Goal: Navigation & Orientation: Find specific page/section

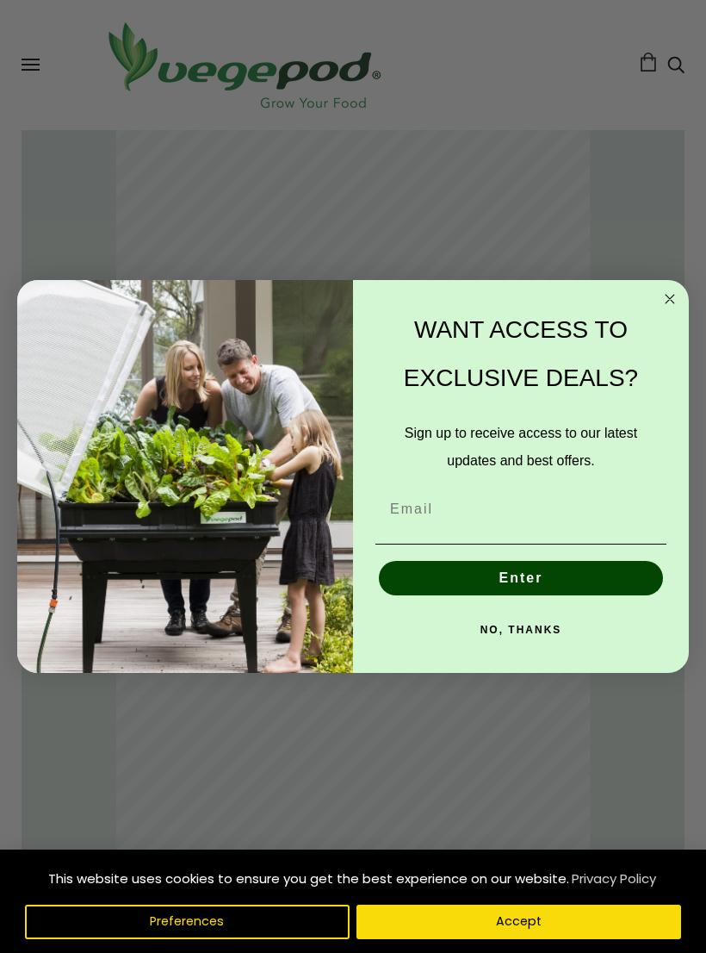
scroll to position [0, 325]
click at [446, 517] on input "Email" at bounding box center [521, 509] width 291 height 34
type input "cathy.tyler13@"
click at [524, 637] on button "NO, THANKS" at bounding box center [521, 629] width 291 height 34
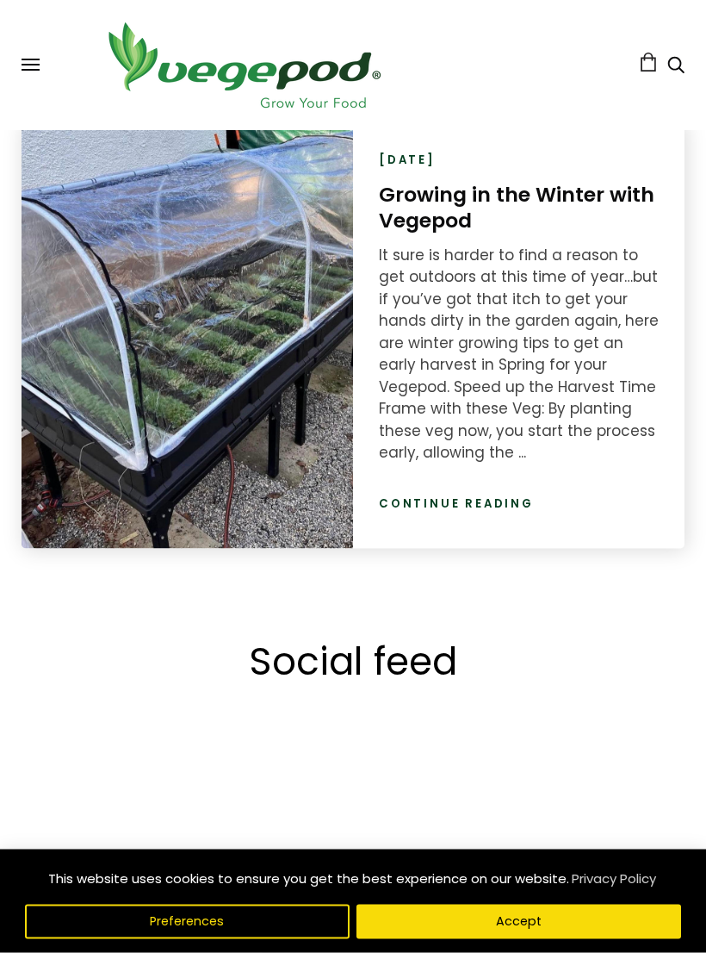
scroll to position [3047, 0]
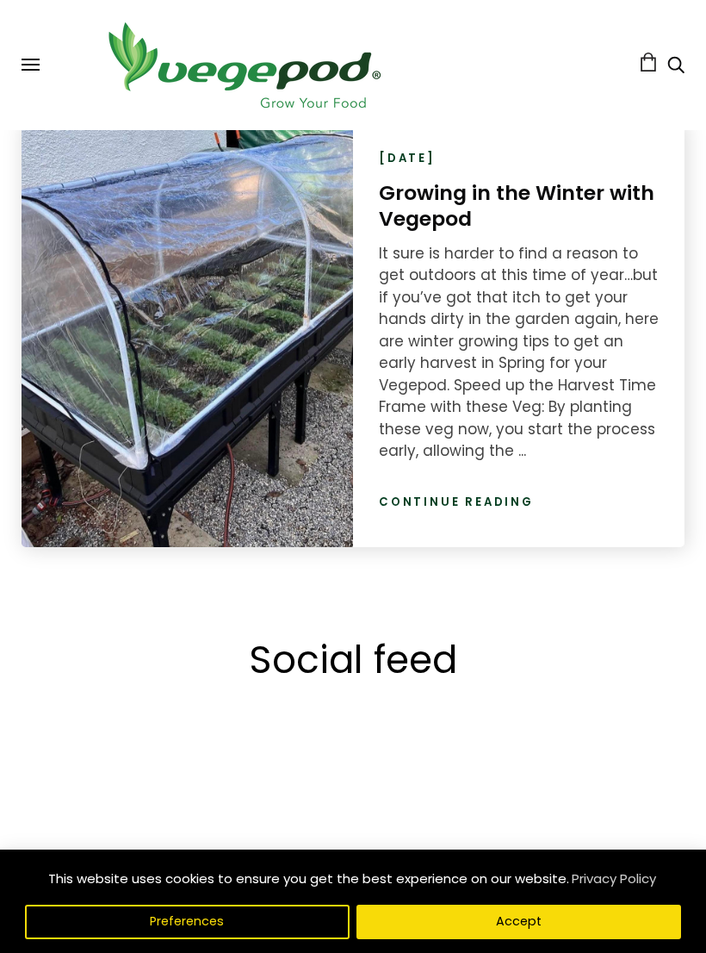
click at [467, 494] on link "Continue reading" at bounding box center [456, 502] width 155 height 17
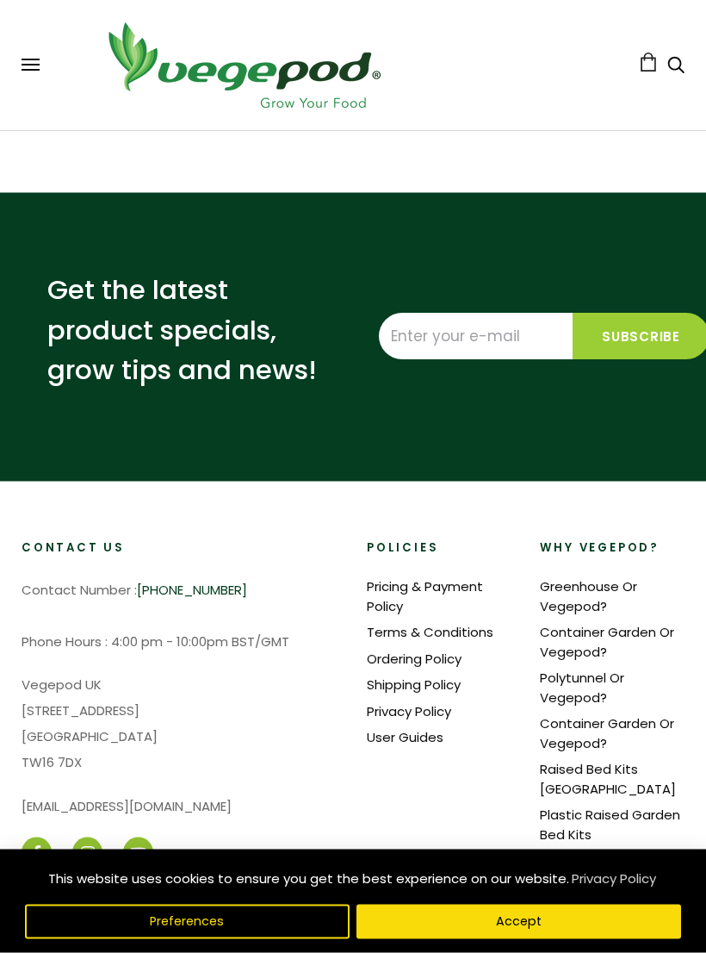
scroll to position [5043, 0]
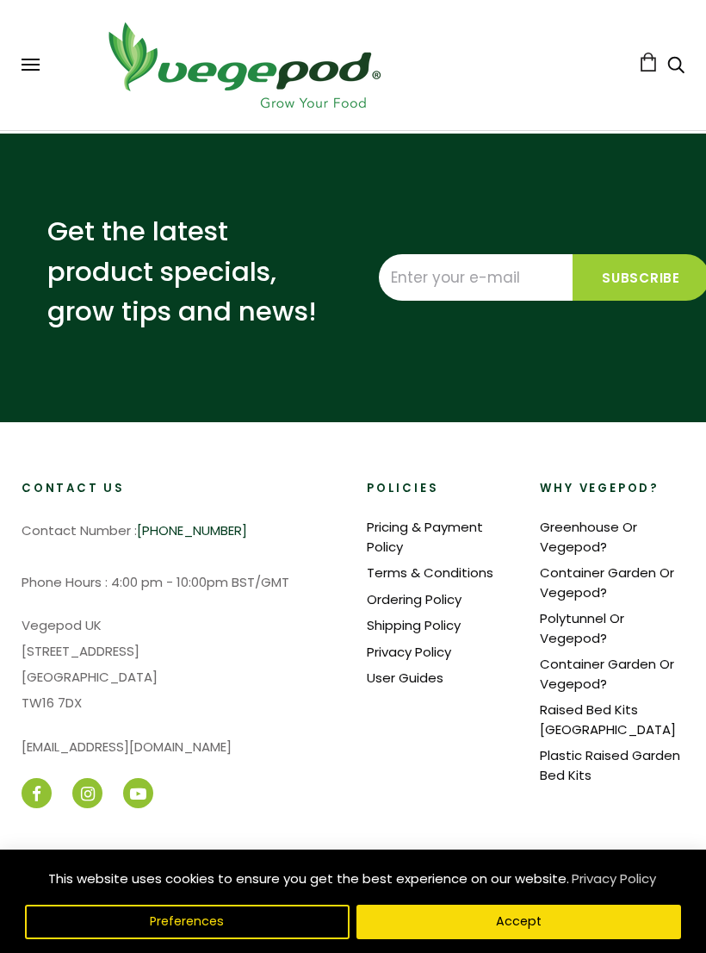
click at [634, 700] on link "Raised Bed Kits [GEOGRAPHIC_DATA]" at bounding box center [608, 719] width 136 height 38
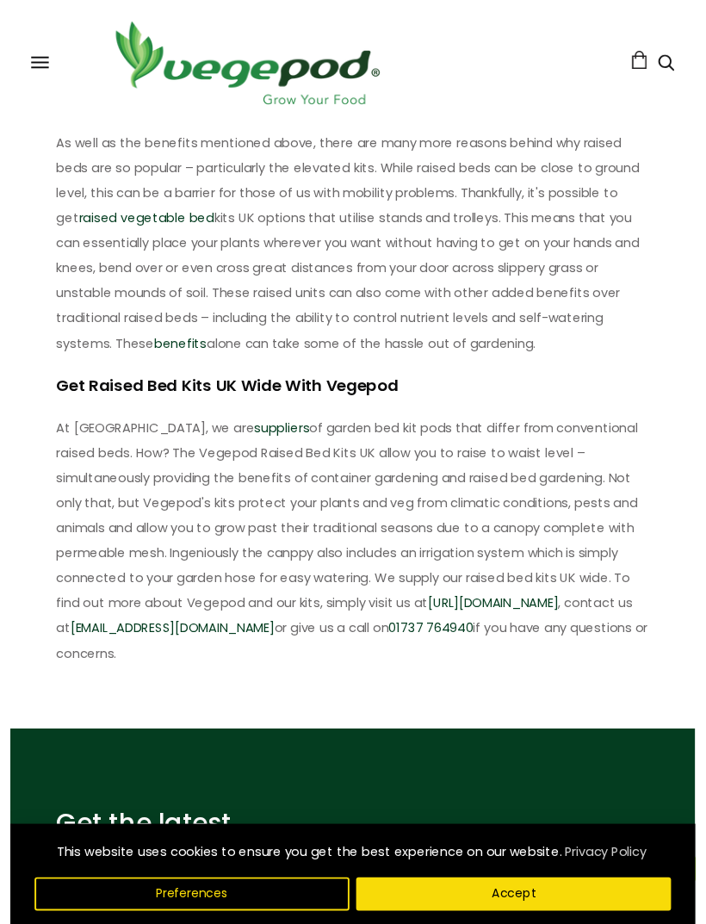
scroll to position [802, 0]
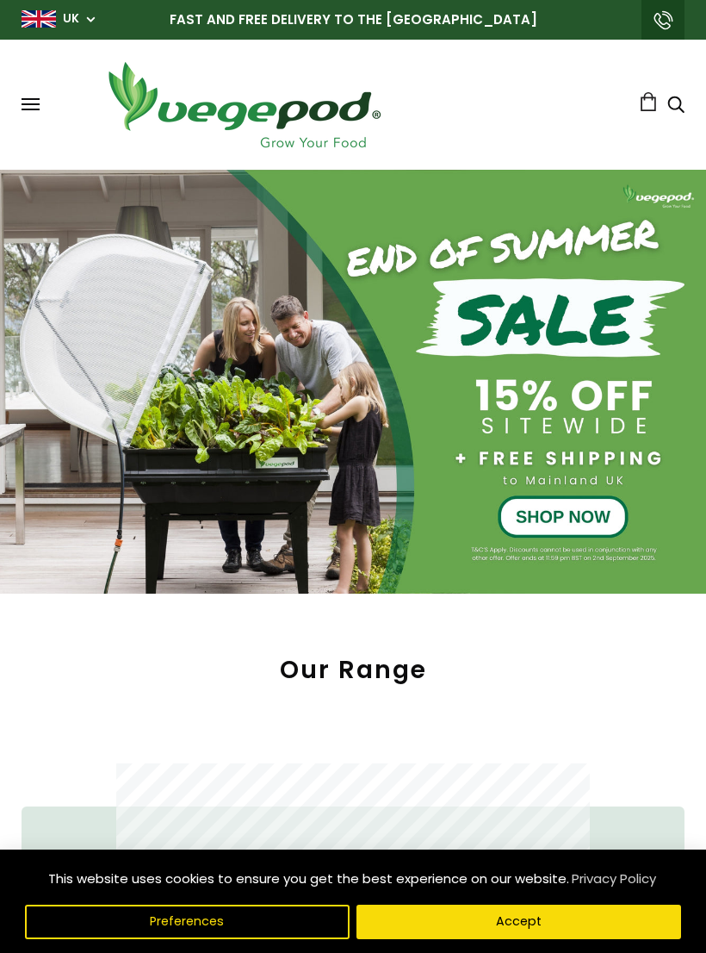
click at [37, 99] on span at bounding box center [31, 99] width 18 height 2
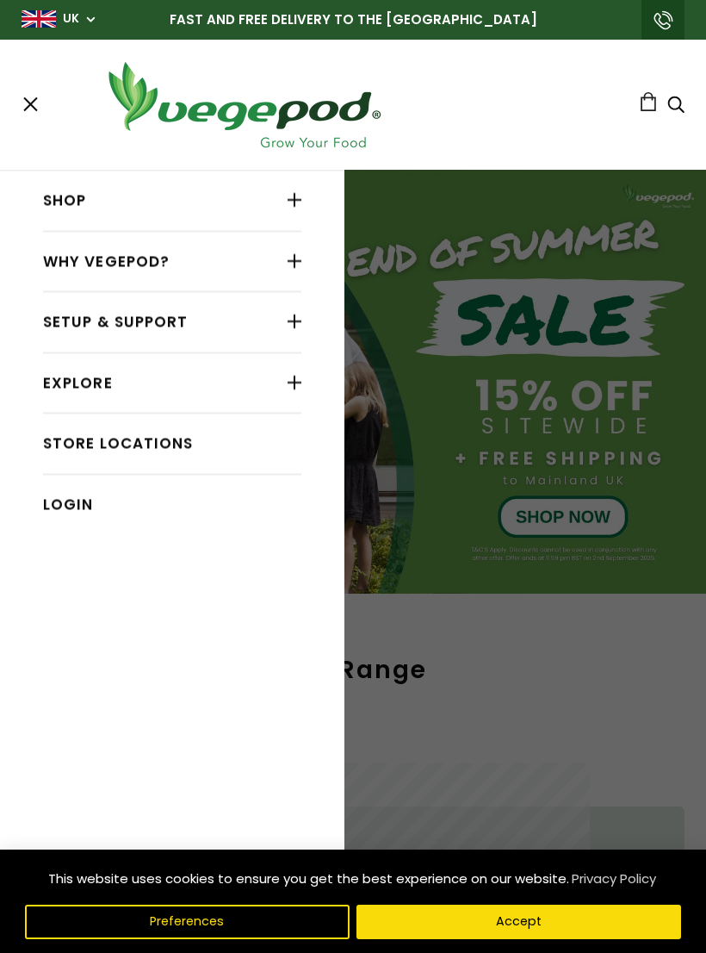
scroll to position [0, 325]
click at [142, 437] on link "Store Locations" at bounding box center [172, 443] width 258 height 33
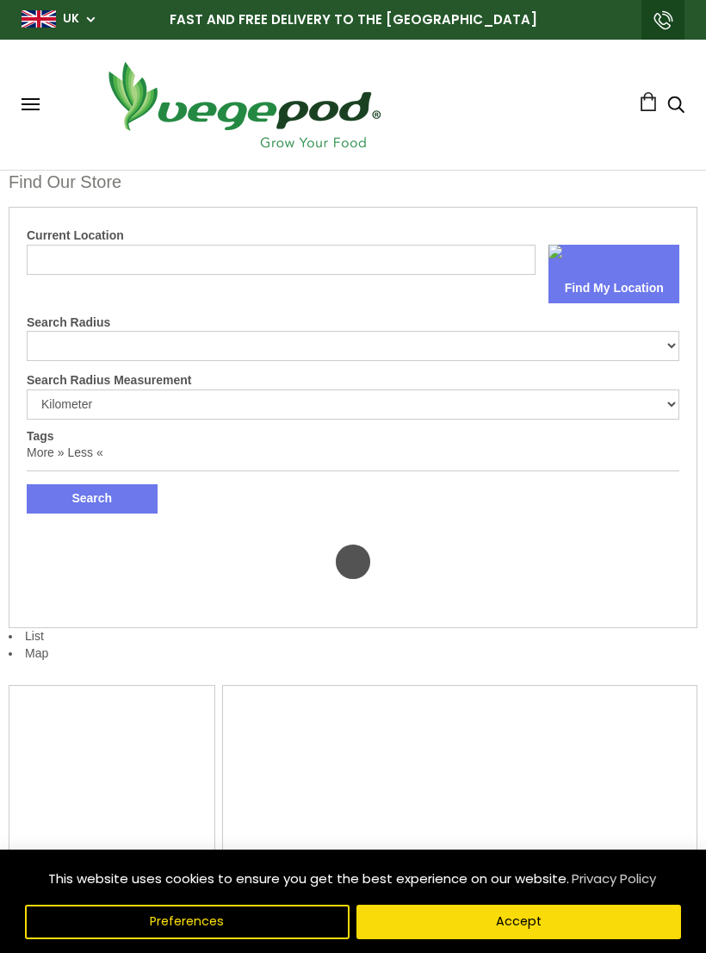
select select "m"
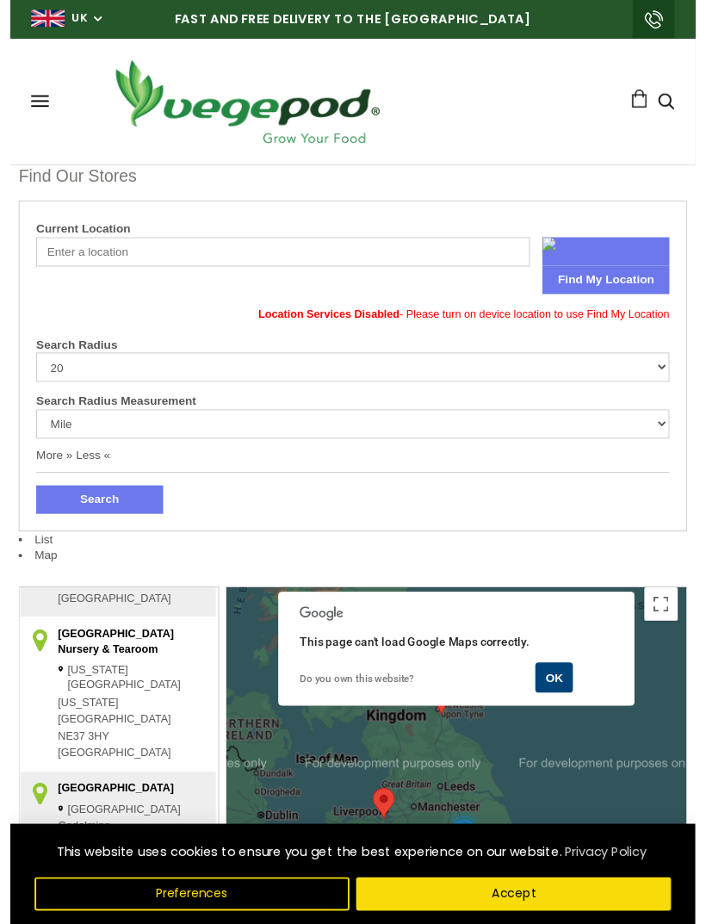
scroll to position [761, 0]
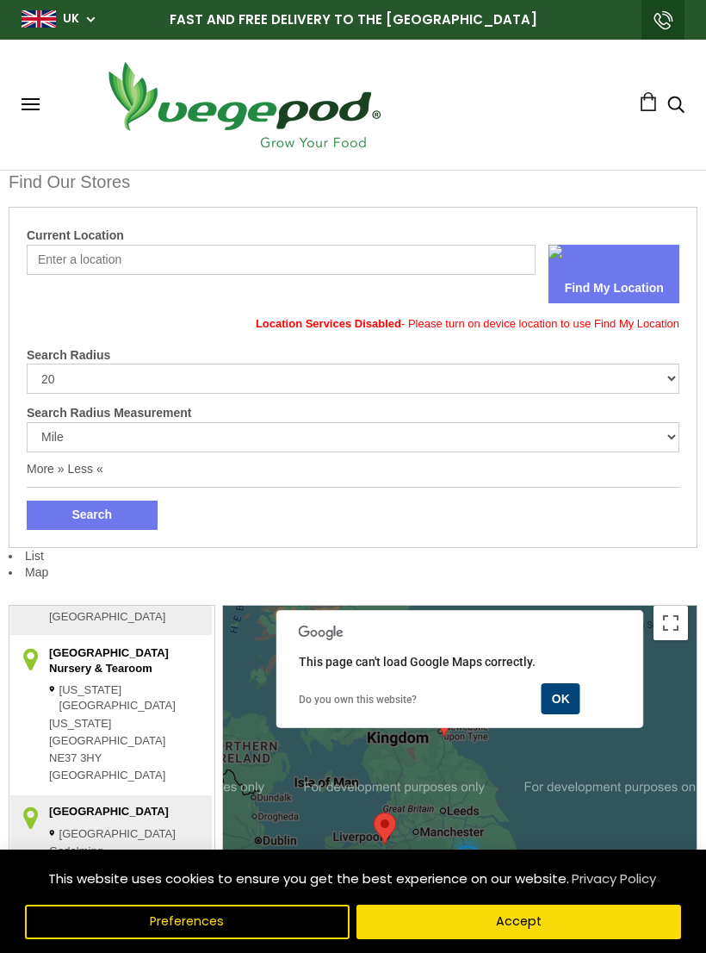
click at [150, 253] on input "Current Location" at bounding box center [281, 260] width 509 height 30
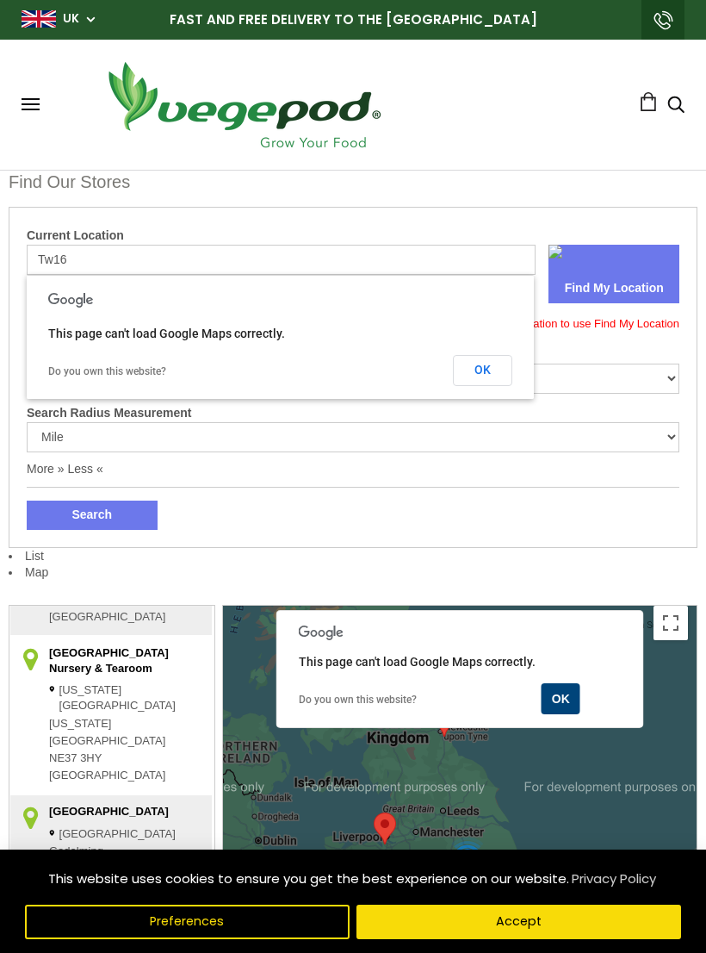
click at [500, 119] on div "Shop Vegepod Bundles Vegepods Stands & Trolleys Kitchen Garden Accessories & Ot…" at bounding box center [353, 105] width 663 height 96
click at [109, 253] on input "Tw16" at bounding box center [281, 260] width 509 height 30
type input "T"
click at [621, 577] on li "Map" at bounding box center [353, 572] width 689 height 17
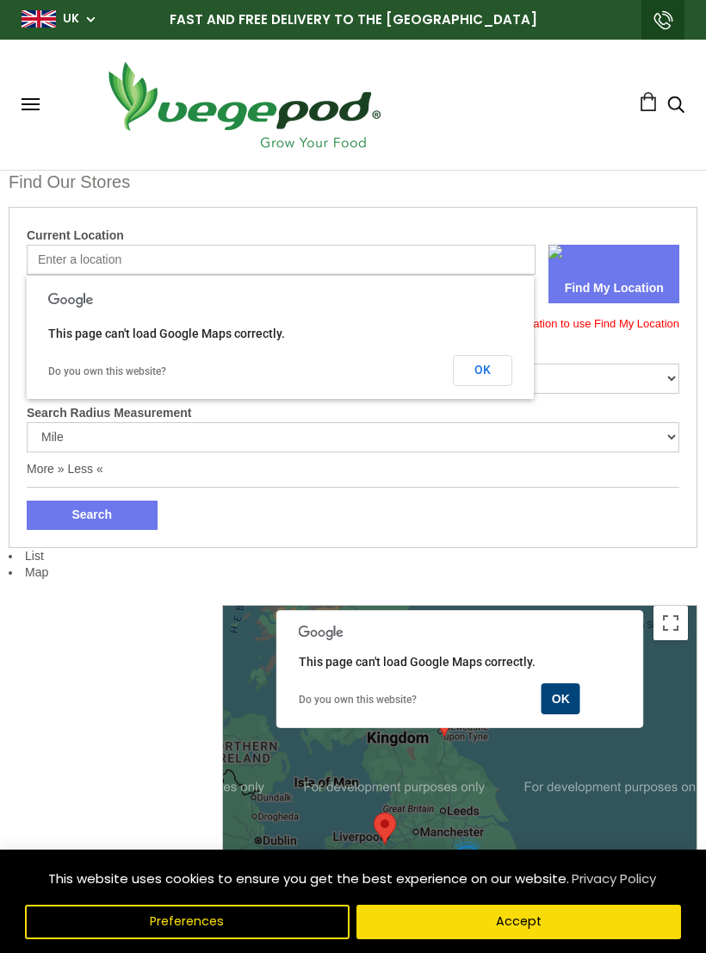
click at [484, 364] on button "OK" at bounding box center [482, 370] width 59 height 31
